Goal: Task Accomplishment & Management: Use online tool/utility

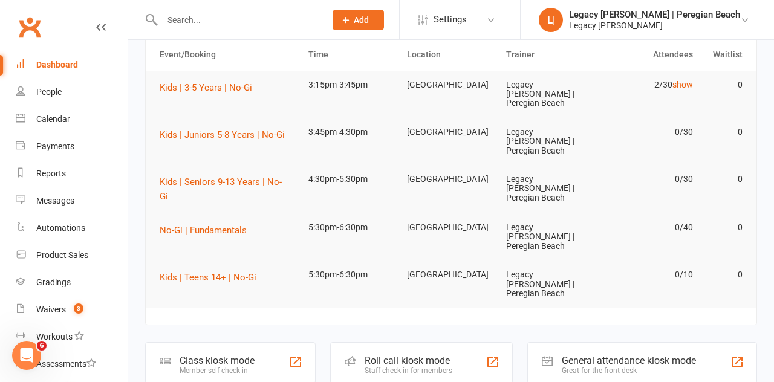
click at [239, 367] on div "Member self check-in" at bounding box center [217, 371] width 75 height 8
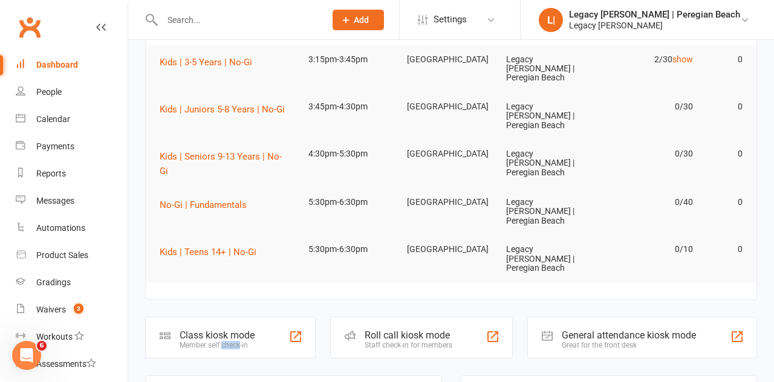
scroll to position [166, 0]
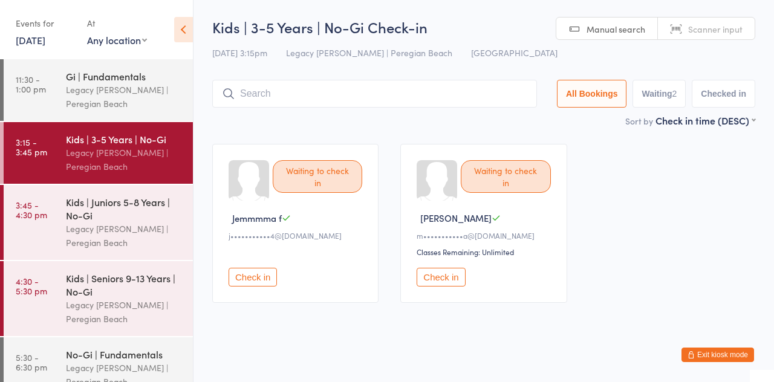
click at [283, 98] on input "search" at bounding box center [374, 94] width 325 height 28
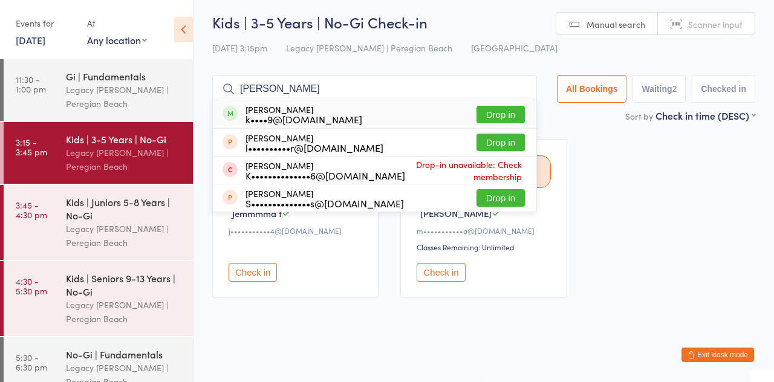
type input "[PERSON_NAME]"
click at [512, 118] on button "Drop in" at bounding box center [501, 115] width 48 height 18
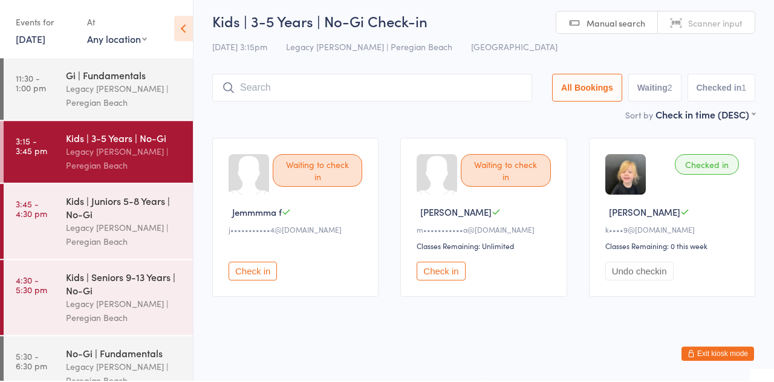
scroll to position [0, 0]
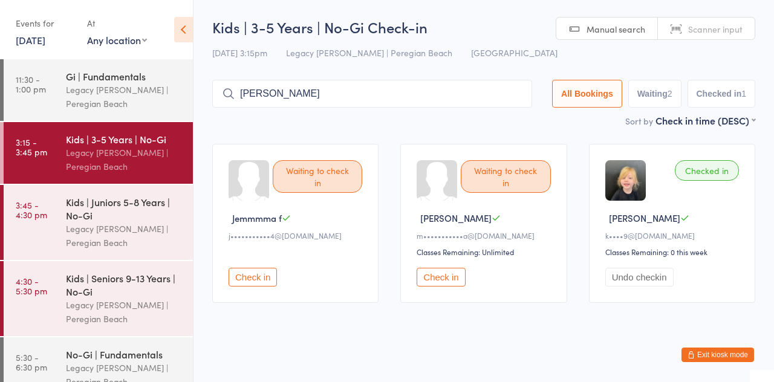
type input "[PERSON_NAME]"
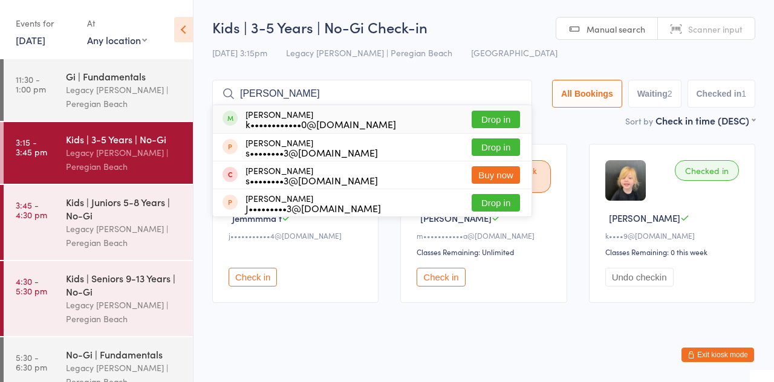
click at [503, 126] on button "Drop in" at bounding box center [496, 120] width 48 height 18
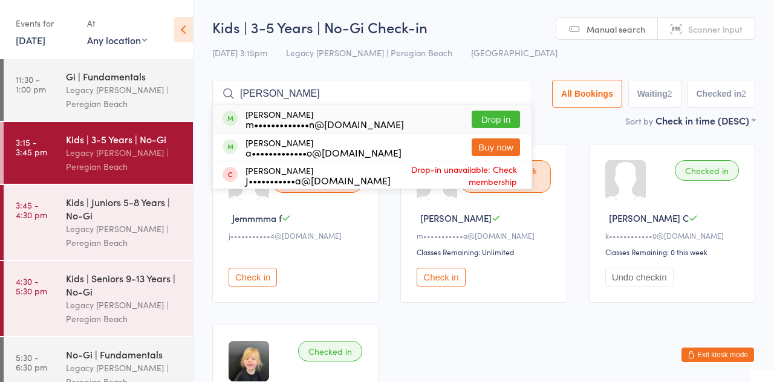
type input "[PERSON_NAME]"
click at [503, 120] on button "Drop in" at bounding box center [496, 120] width 48 height 18
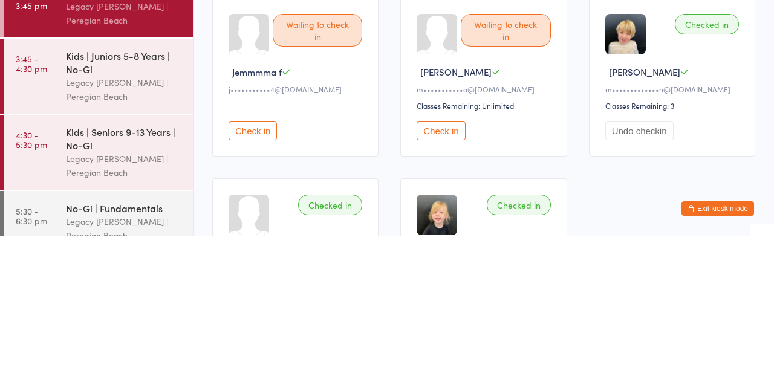
click at [445, 284] on button "Check in" at bounding box center [441, 277] width 48 height 19
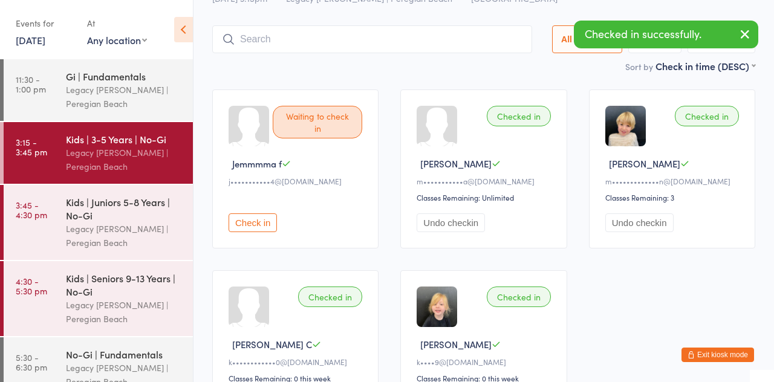
scroll to position [50, 0]
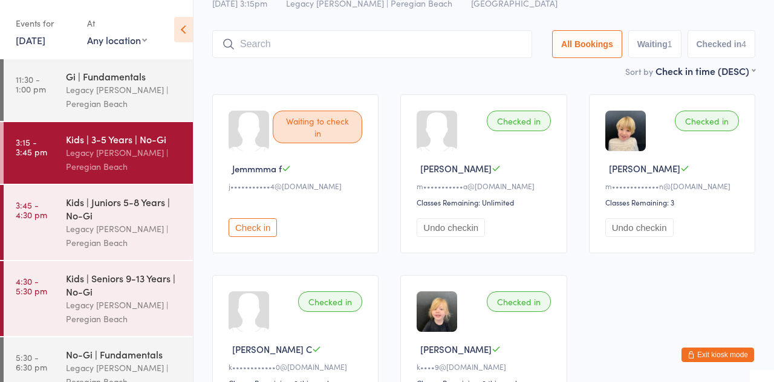
click at [120, 232] on div "Legacy [PERSON_NAME] | Peregian Beach" at bounding box center [124, 236] width 117 height 28
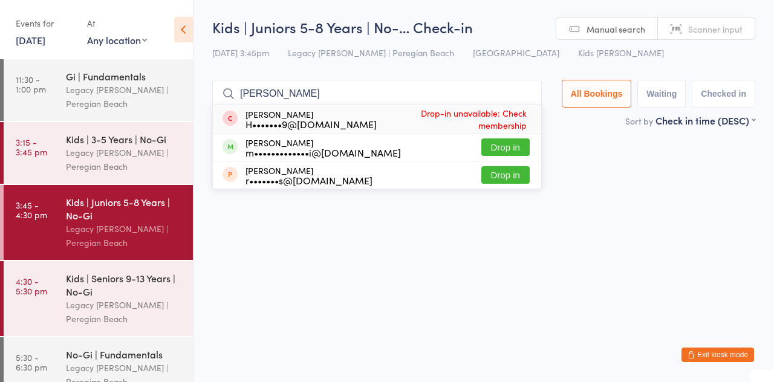
type input "[PERSON_NAME]"
click at [523, 152] on button "Drop in" at bounding box center [506, 148] width 48 height 18
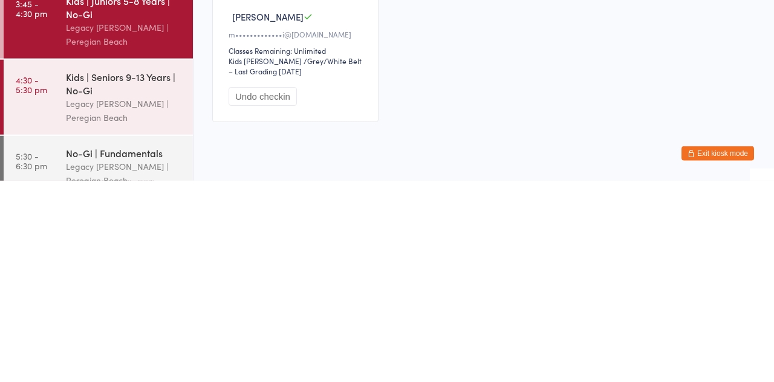
click at [140, 303] on div "Legacy [PERSON_NAME] | Peregian Beach" at bounding box center [124, 312] width 117 height 28
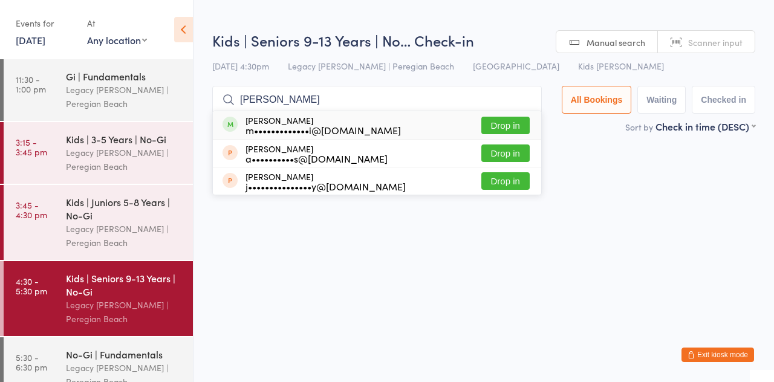
type input "[PERSON_NAME]"
click at [519, 129] on div "[PERSON_NAME] m•••••••••••••i@[DOMAIN_NAME] Drop in" at bounding box center [377, 125] width 329 height 28
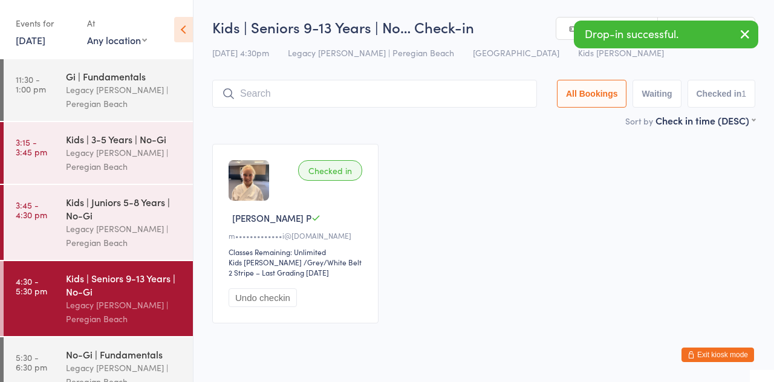
click at [122, 147] on div "Legacy [PERSON_NAME] | Peregian Beach" at bounding box center [124, 160] width 117 height 28
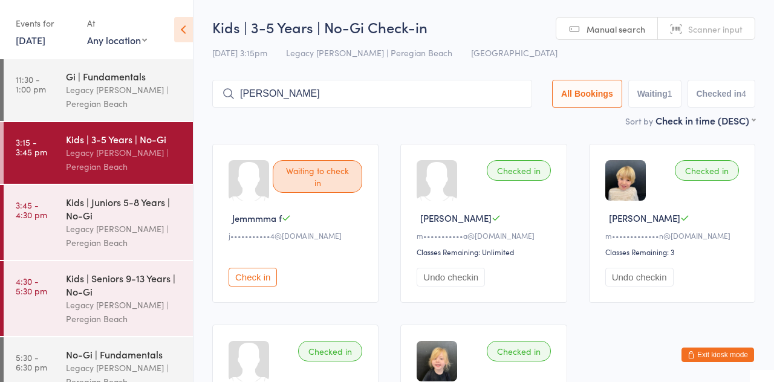
type input "[PERSON_NAME]"
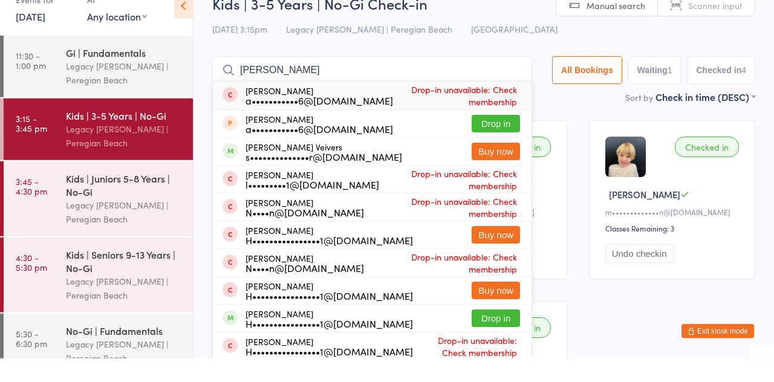
click at [327, 178] on div "s••••••••••••••r@[DOMAIN_NAME]" at bounding box center [324, 180] width 157 height 10
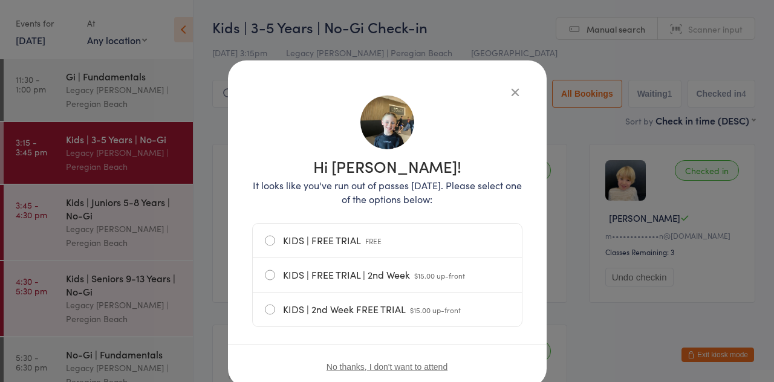
click at [513, 94] on icon "button" at bounding box center [515, 91] width 13 height 13
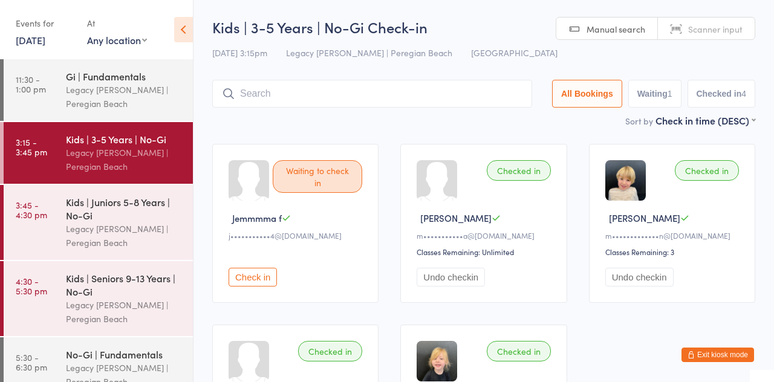
click at [138, 235] on div "Legacy [PERSON_NAME] | Peregian Beach" at bounding box center [124, 236] width 117 height 28
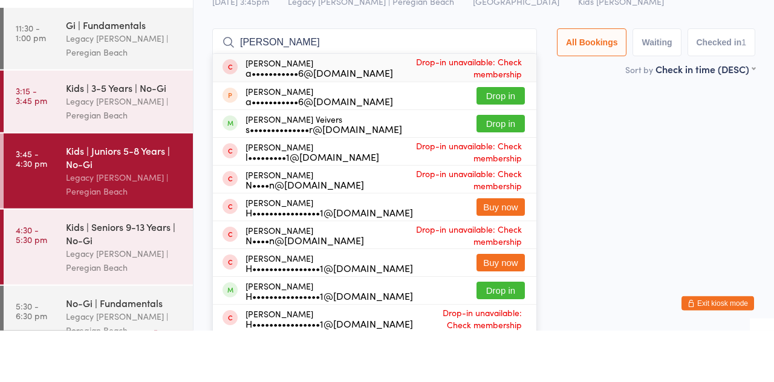
type input "[PERSON_NAME]"
click at [506, 180] on button "Drop in" at bounding box center [501, 175] width 48 height 18
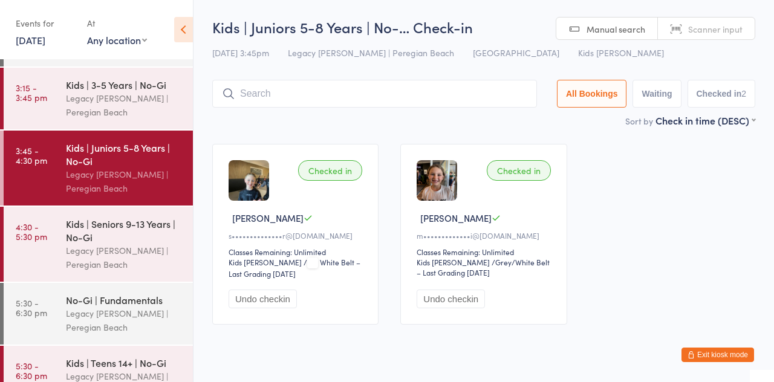
scroll to position [57, 0]
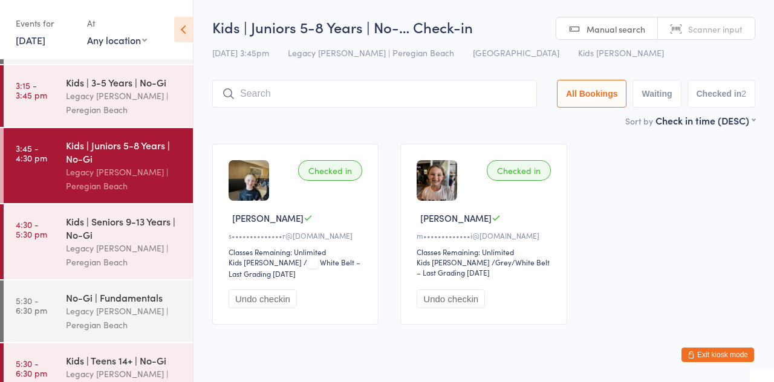
click at [278, 97] on input "search" at bounding box center [374, 94] width 325 height 28
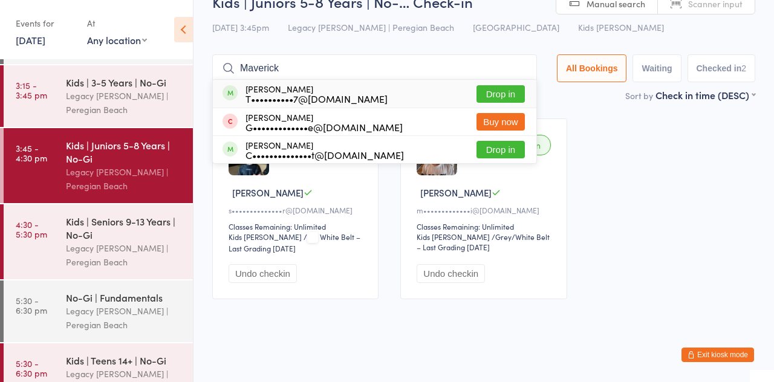
type input "Maverick"
click at [503, 97] on button "Drop in" at bounding box center [501, 94] width 48 height 18
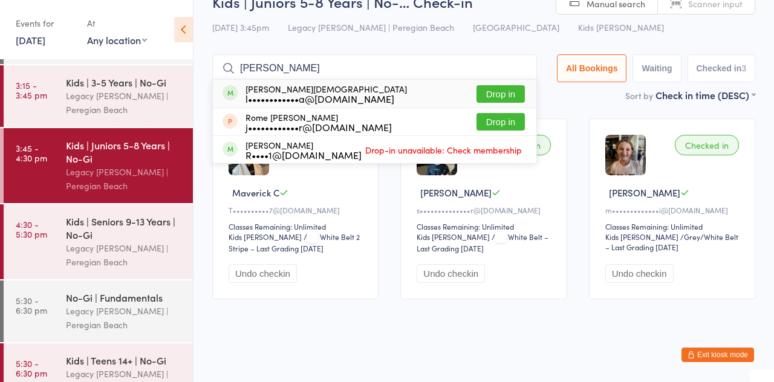
type input "[PERSON_NAME]"
click at [513, 97] on button "Drop in" at bounding box center [501, 94] width 48 height 18
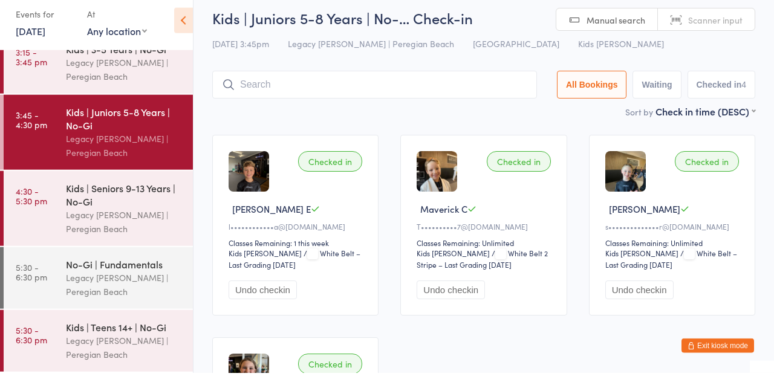
scroll to position [80, 0]
click at [264, 98] on input "search" at bounding box center [374, 94] width 325 height 28
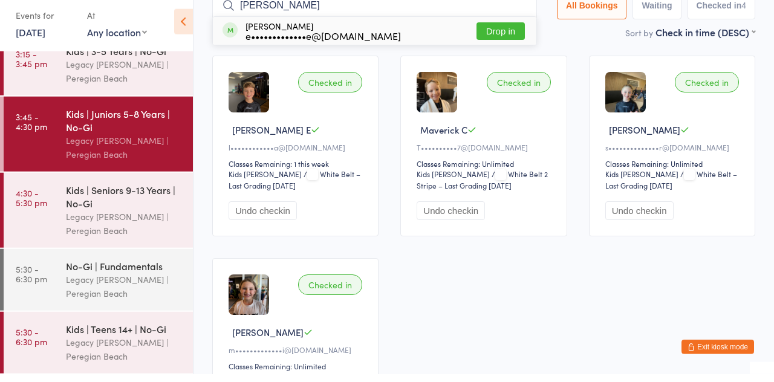
type input "[PERSON_NAME]"
click at [516, 36] on button "Drop in" at bounding box center [501, 39] width 48 height 18
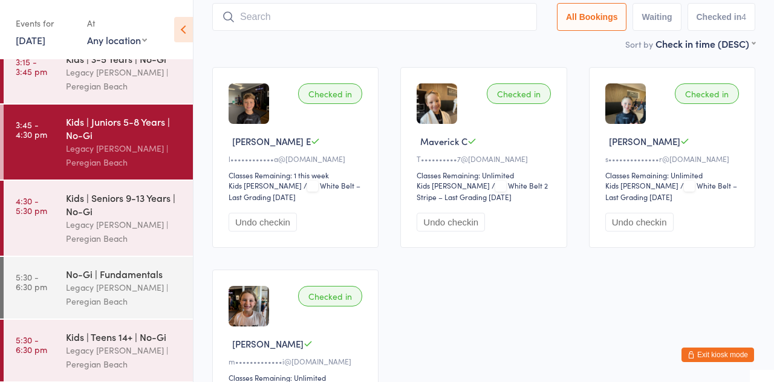
scroll to position [16, 0]
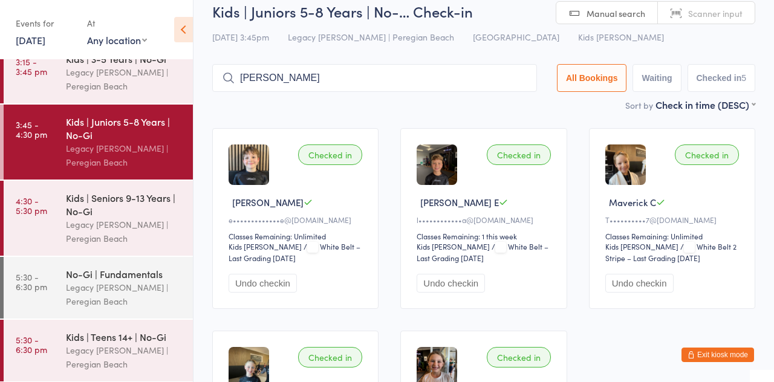
type input "[PERSON_NAME]"
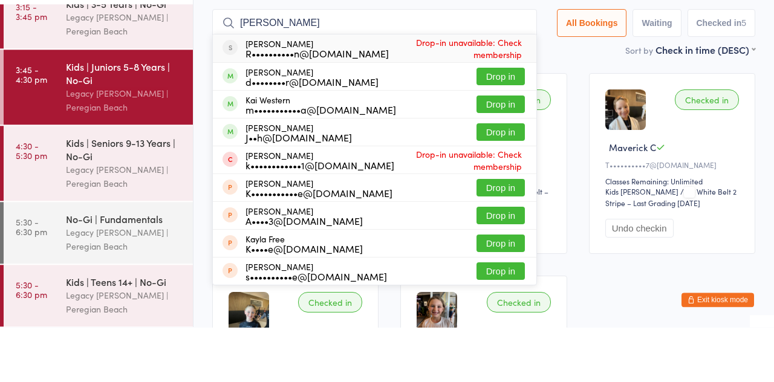
click at [513, 136] on button "Drop in" at bounding box center [501, 132] width 48 height 18
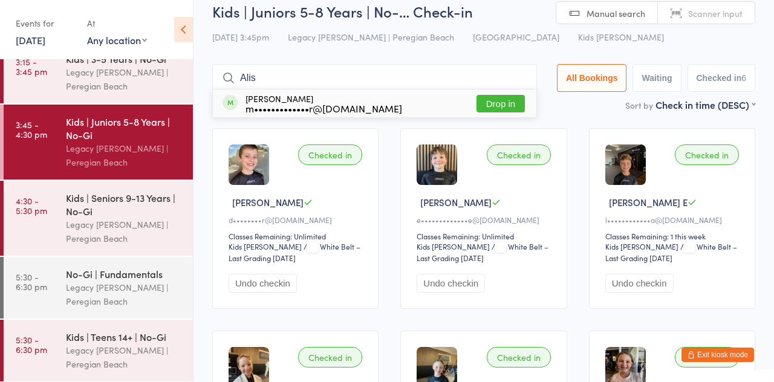
type input "Alis"
click at [379, 102] on div "[PERSON_NAME] m•••••••••••••r@[DOMAIN_NAME] Drop in" at bounding box center [375, 104] width 324 height 28
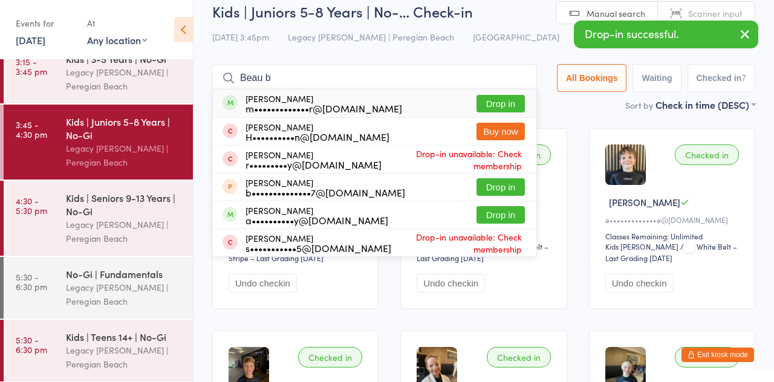
type input "Beau b"
click at [335, 112] on div "m•••••••••••••r@[DOMAIN_NAME]" at bounding box center [324, 108] width 157 height 10
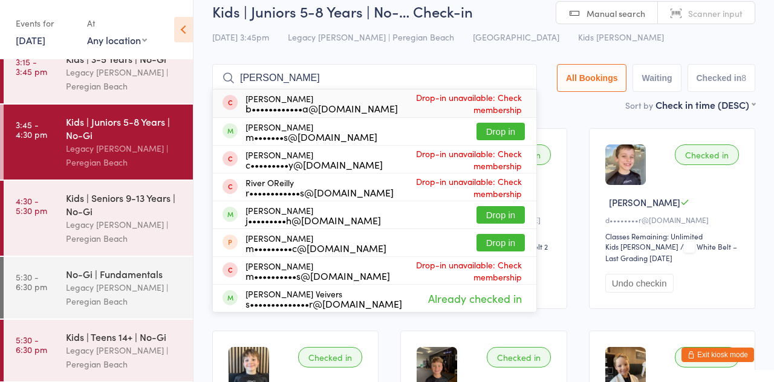
type input "[PERSON_NAME]"
click at [514, 137] on button "Drop in" at bounding box center [501, 132] width 48 height 18
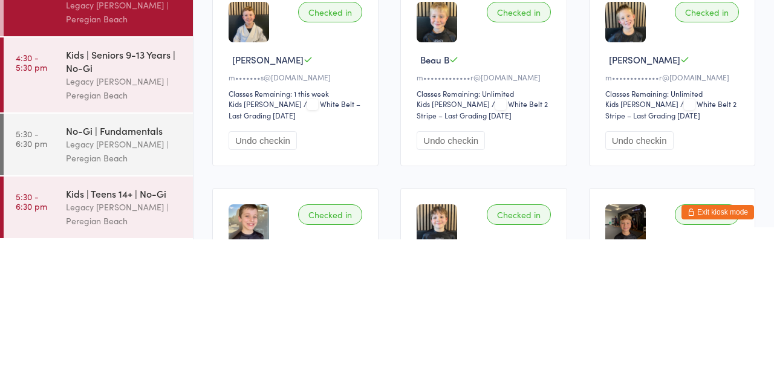
click at [79, 224] on div "Legacy [PERSON_NAME] | Peregian Beach" at bounding box center [124, 231] width 117 height 28
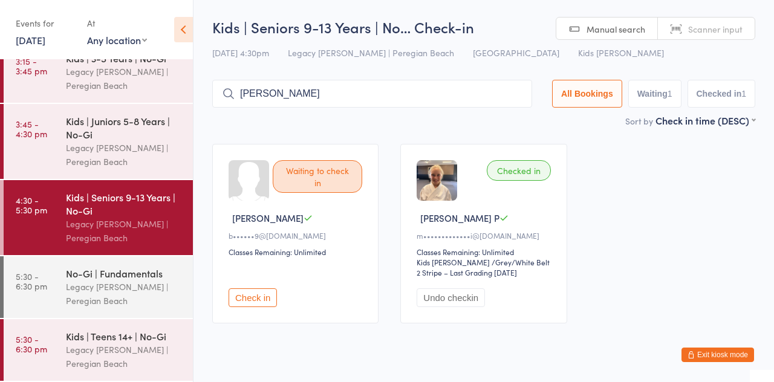
type input "[PERSON_NAME]"
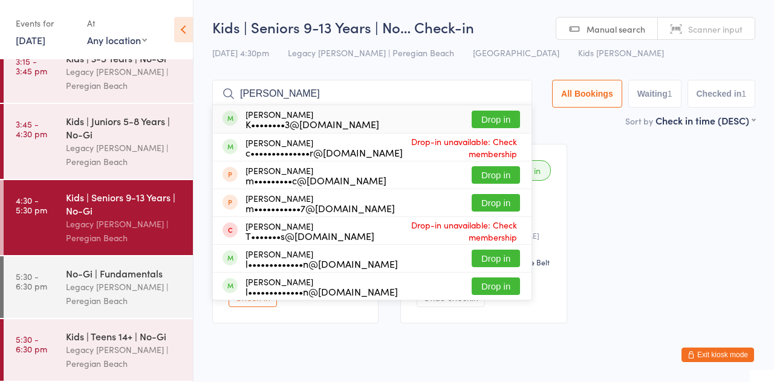
click at [503, 123] on button "Drop in" at bounding box center [496, 120] width 48 height 18
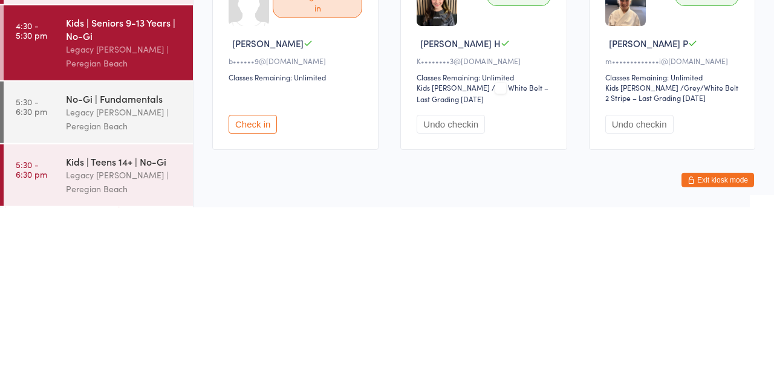
click at [252, 298] on button "Check in" at bounding box center [253, 299] width 48 height 19
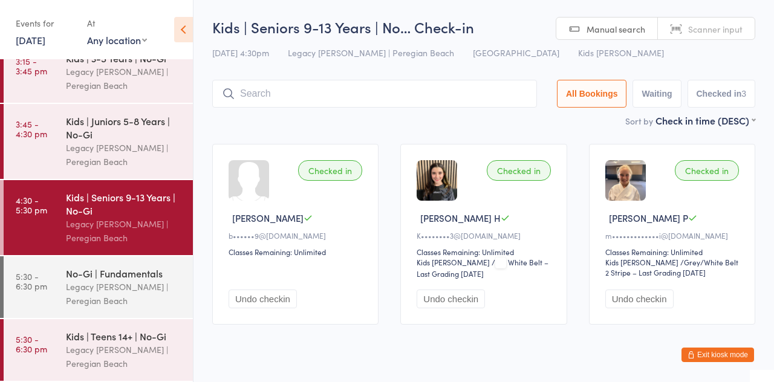
click at [361, 97] on input "search" at bounding box center [374, 94] width 325 height 28
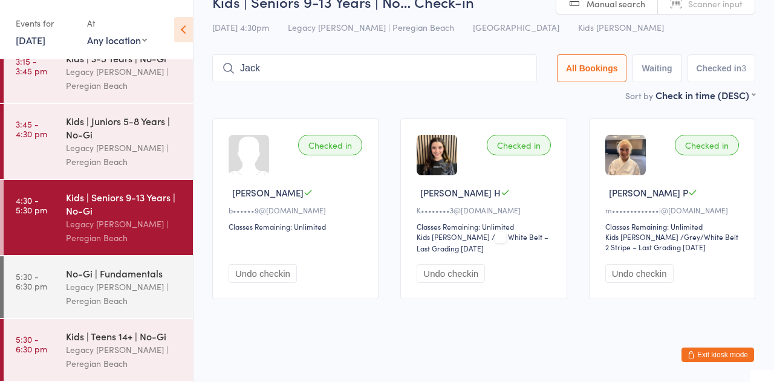
type input "[PERSON_NAME]"
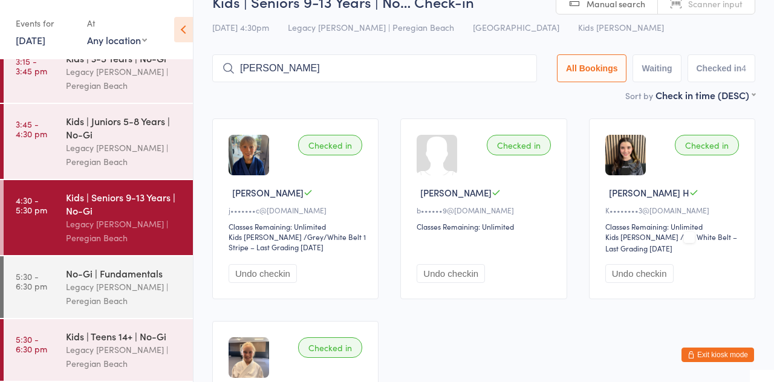
type input "[PERSON_NAME]"
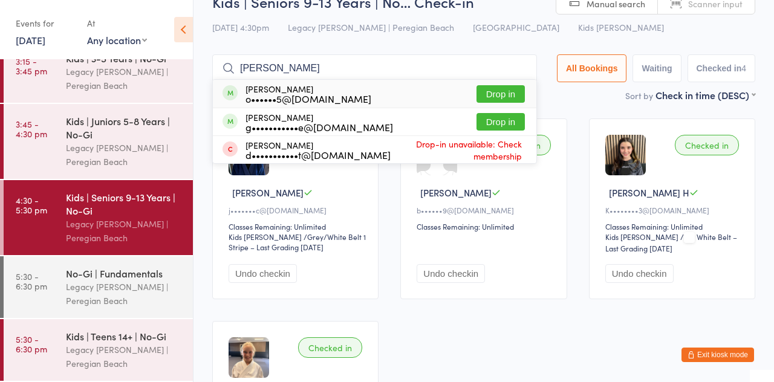
click at [520, 127] on button "Drop in" at bounding box center [501, 122] width 48 height 18
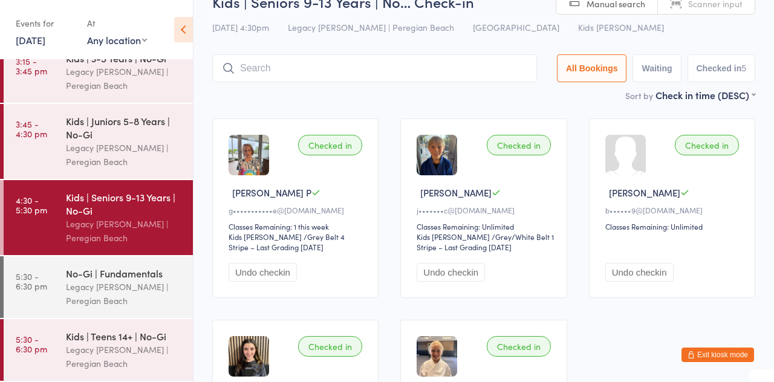
click at [336, 73] on input "search" at bounding box center [374, 68] width 325 height 28
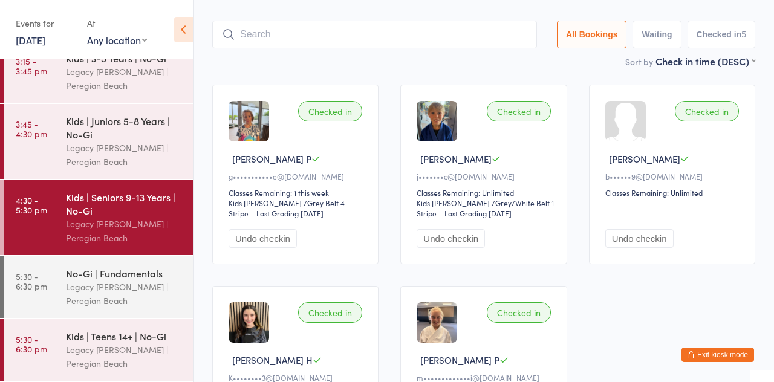
scroll to position [80, 0]
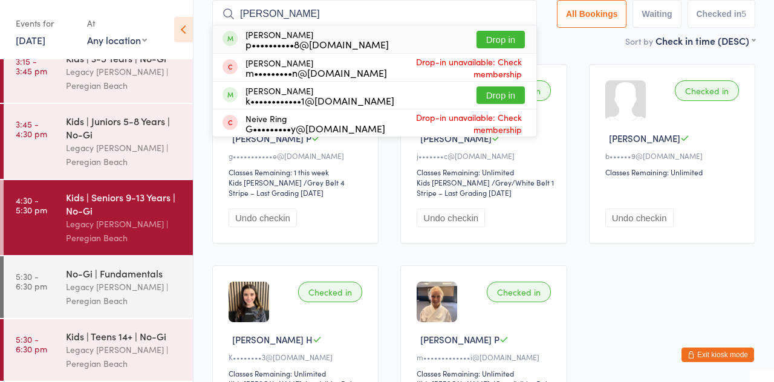
type input "[PERSON_NAME]"
click at [512, 93] on button "Drop in" at bounding box center [501, 96] width 48 height 18
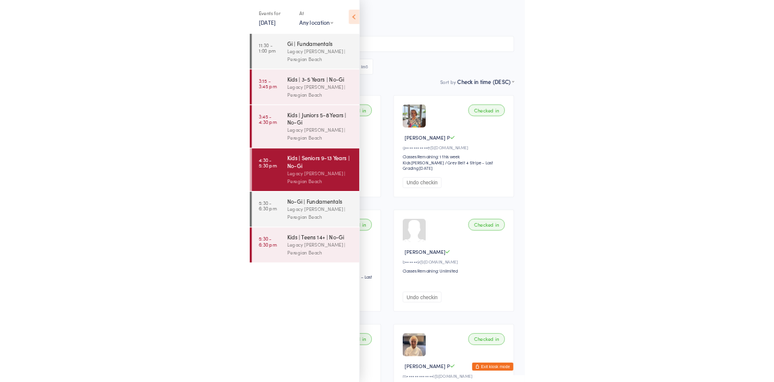
scroll to position [48, 0]
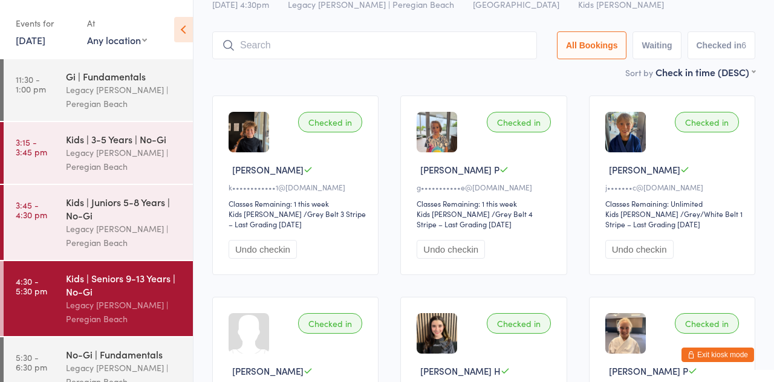
click at [270, 42] on input "search" at bounding box center [374, 45] width 325 height 28
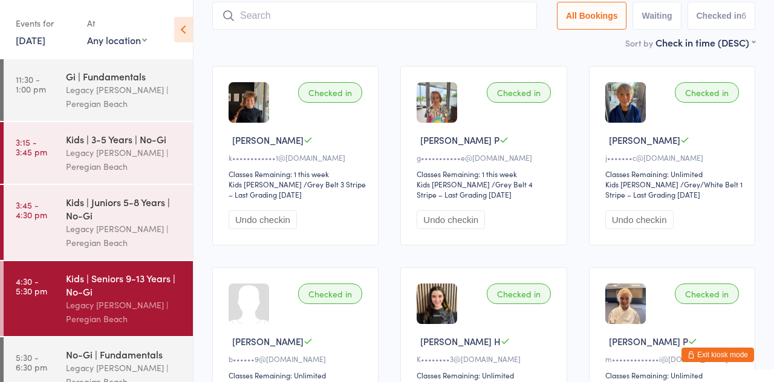
scroll to position [80, 0]
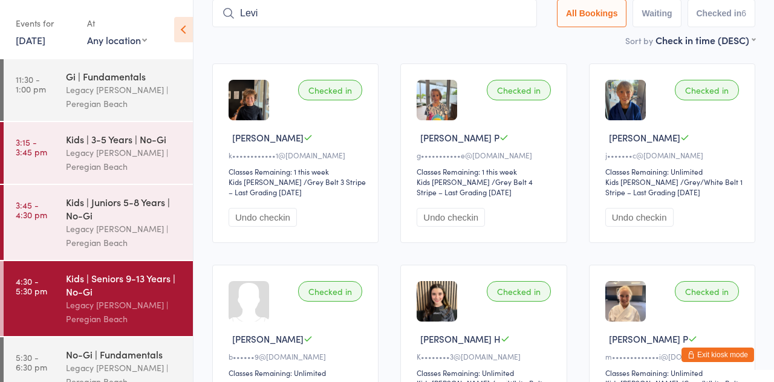
type input "Levi"
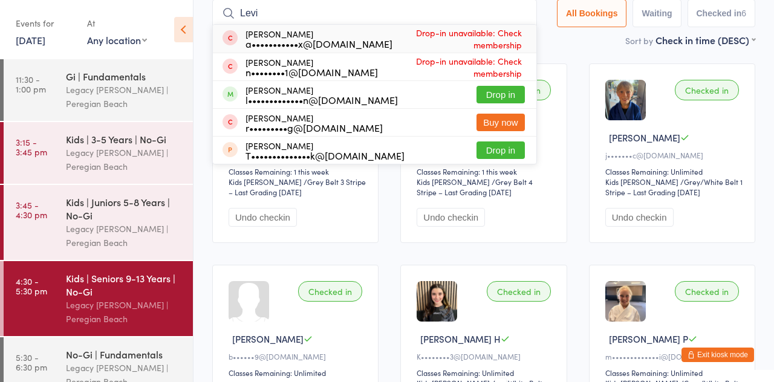
click at [516, 99] on button "Drop in" at bounding box center [501, 95] width 48 height 18
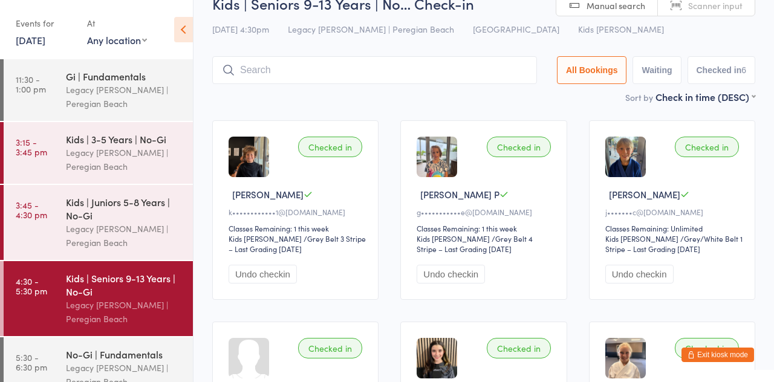
scroll to position [16, 0]
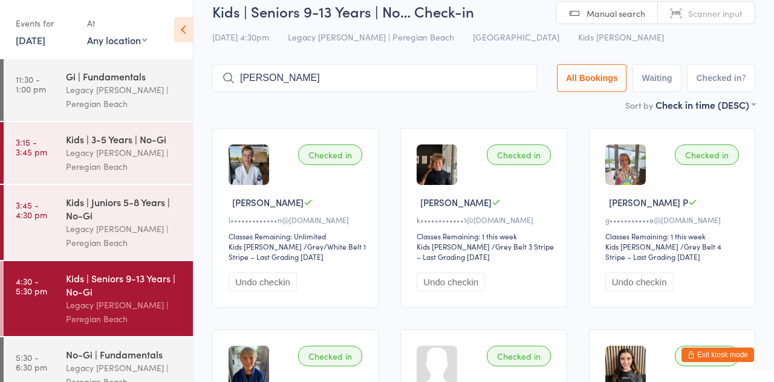
type input "[PERSON_NAME]"
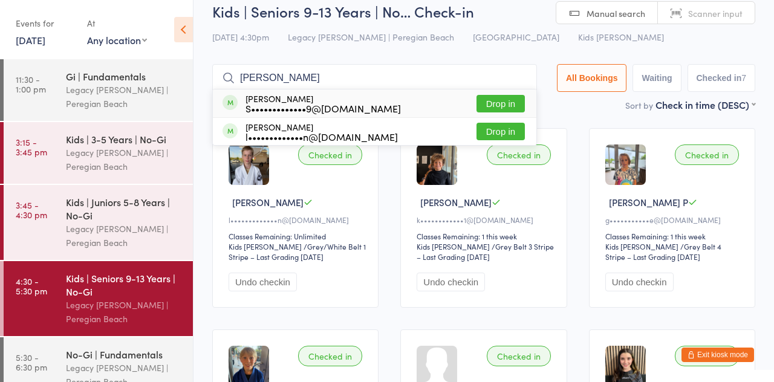
click at [513, 139] on button "Drop in" at bounding box center [501, 132] width 48 height 18
